Goal: Navigation & Orientation: Find specific page/section

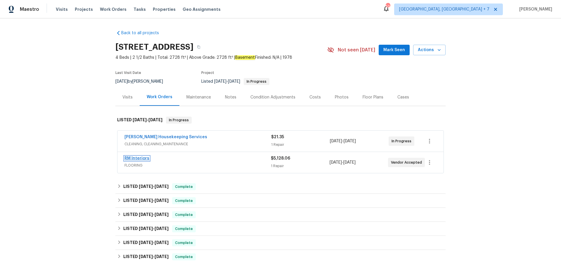
click at [134, 159] on link "RM Interiors" at bounding box center [137, 158] width 25 height 4
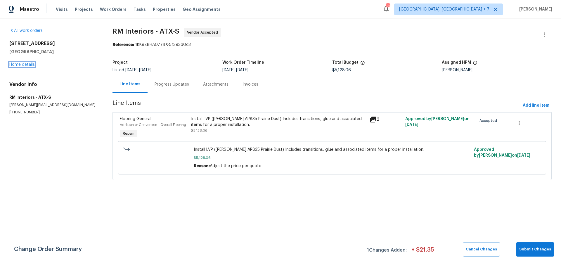
click at [18, 65] on link "Home details" at bounding box center [21, 65] width 25 height 4
